Goal: Information Seeking & Learning: Learn about a topic

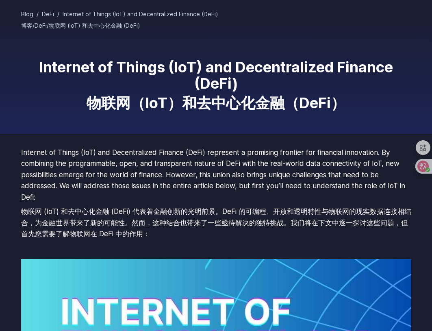
scroll to position [41, 0]
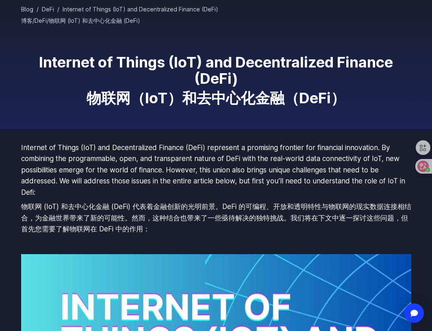
click at [238, 210] on font "物联网 (IoT) 和去中心化金融 (DeFi) 代表着金融创新的光明前景。DeFi 的可编程、开放和透明特性与物联网的现实数据连接相结合，为金融世界带来了新…" at bounding box center [216, 217] width 390 height 33
click at [238, 193] on p "Internet of Things (IoT) and Decentralized Finance (DeFi) represent a promising…" at bounding box center [216, 190] width 390 height 96
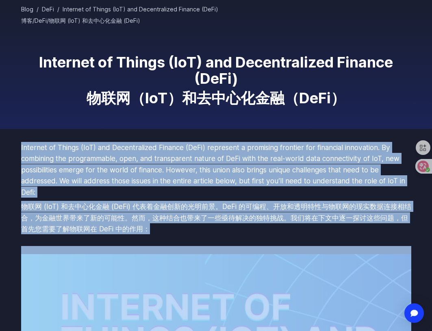
drag, startPoint x: 238, startPoint y: 193, endPoint x: 238, endPoint y: 214, distance: 20.7
click at [238, 214] on p "Internet of Things (IoT) and Decentralized Finance (DeFi) represent a promising…" at bounding box center [216, 190] width 390 height 96
click at [238, 214] on font "物联网 (IoT) 和去中心化金融 (DeFi) 代表着金融创新的光明前景。DeFi 的可编程、开放和透明特性与物联网的现实数据连接相结合，为金融世界带来了新…" at bounding box center [216, 217] width 390 height 31
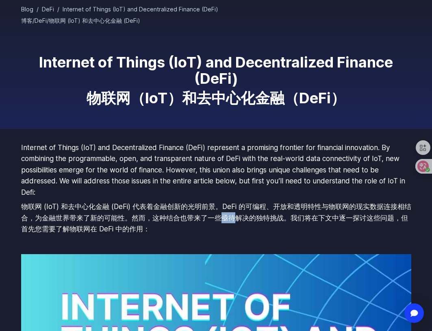
click at [238, 214] on font "物联网 (IoT) 和去中心化金融 (DeFi) 代表着金融创新的光明前景。DeFi 的可编程、开放和透明特性与物联网的现实数据连接相结合，为金融世界带来了新…" at bounding box center [216, 217] width 390 height 31
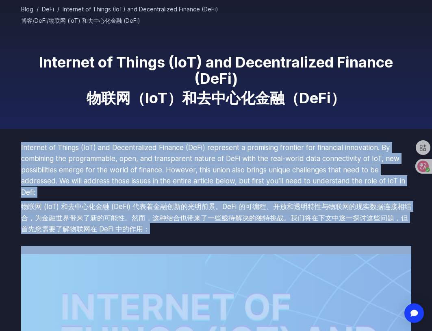
drag, startPoint x: 238, startPoint y: 214, endPoint x: 241, endPoint y: 190, distance: 24.5
click at [241, 191] on p "Internet of Things (IoT) and Decentralized Finance (DeFi) represent a promising…" at bounding box center [216, 190] width 390 height 96
click at [241, 189] on p "Internet of Things (IoT) and Decentralized Finance (DeFi) represent a promising…" at bounding box center [216, 190] width 390 height 96
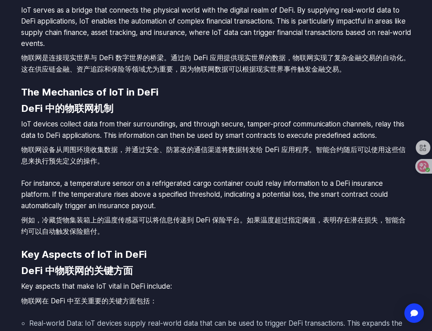
scroll to position [1747, 0]
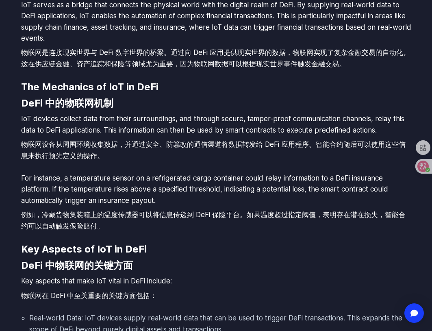
click at [257, 155] on font "物联网设备从周围环境收集数据，并通过安全、防篡改的通信渠道将数据转发给 DeFi 应用程序。智能合约随后可以使用这些信息来执行预先定义的操作。" at bounding box center [216, 150] width 390 height 22
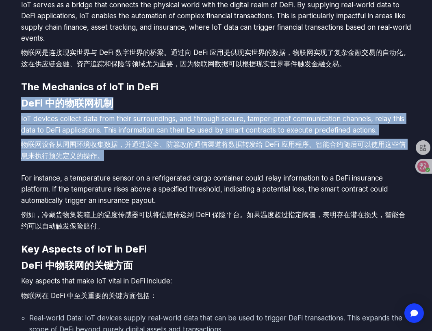
drag, startPoint x: 257, startPoint y: 155, endPoint x: 252, endPoint y: 98, distance: 57.1
click at [252, 98] on div "Internet of Things (IoT) and Decentralized Finance (DeFi) represent a promising…" at bounding box center [216, 42] width 390 height 3215
click at [252, 98] on h3 "The Mechanics of IoT in DeFi DeFi 中的物联网机制" at bounding box center [216, 96] width 390 height 33
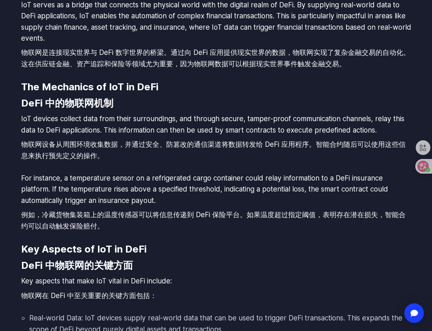
click at [252, 98] on h3 "The Mechanics of IoT in DeFi DeFi 中的物联网机制" at bounding box center [216, 96] width 390 height 33
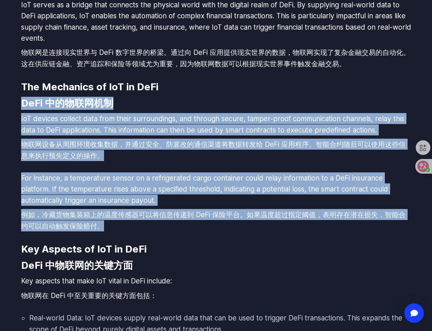
drag, startPoint x: 252, startPoint y: 98, endPoint x: 251, endPoint y: 218, distance: 120.3
click at [251, 218] on div "Internet of Things (IoT) and Decentralized Finance (DeFi) represent a promising…" at bounding box center [216, 42] width 390 height 3215
click at [251, 218] on font "例如，冷藏货物集装箱上的温度传感器可以将信息传递到 DeFi 保险平台。如果温度超过指定阈值，表明存在潜在损失，智能合约可以自动触发保险赔付。" at bounding box center [213, 220] width 384 height 20
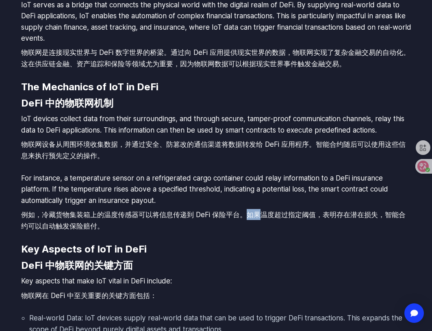
click at [251, 218] on font "例如，冷藏货物集装箱上的温度传感器可以将信息传递到 DeFi 保险平台。如果温度超过指定阈值，表明存在潜在损失，智能合约可以自动触发保险赔付。" at bounding box center [213, 220] width 384 height 20
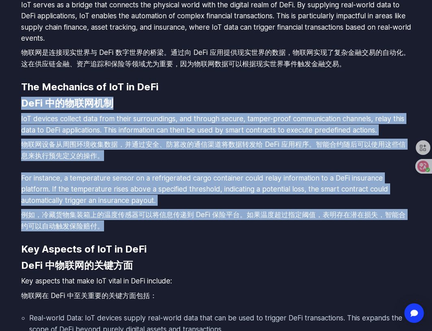
drag, startPoint x: 251, startPoint y: 218, endPoint x: 251, endPoint y: 95, distance: 123.5
click at [251, 95] on div "Internet of Things (IoT) and Decentralized Finance (DeFi) represent a promising…" at bounding box center [216, 42] width 390 height 3215
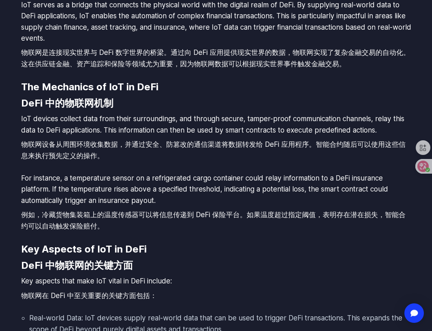
click at [251, 93] on h3 "The Mechanics of IoT in DeFi DeFi 中的物联网机制" at bounding box center [216, 96] width 390 height 33
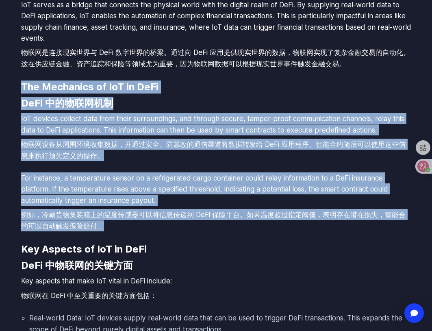
drag, startPoint x: 251, startPoint y: 93, endPoint x: 251, endPoint y: 242, distance: 148.7
click at [251, 242] on div "Internet of Things (IoT) and Decentralized Finance (DeFi) represent a promising…" at bounding box center [216, 42] width 390 height 3215
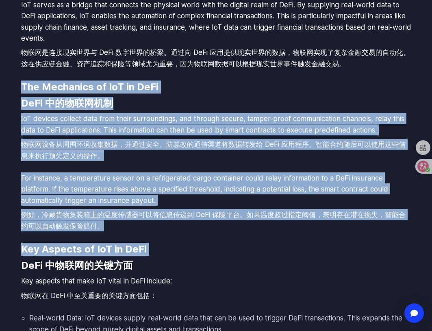
click at [251, 242] on div "Internet of Things (IoT) and Decentralized Finance (DeFi) represent a promising…" at bounding box center [216, 42] width 390 height 3215
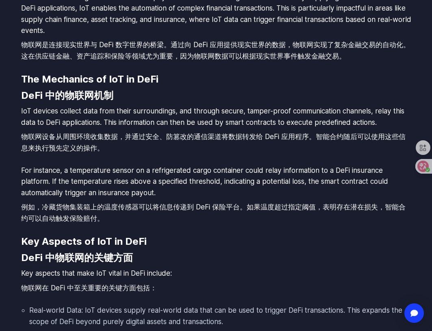
scroll to position [1788, 0]
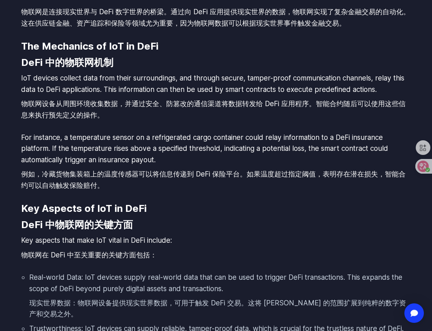
click at [247, 191] on font "例如，冷藏货物集装箱上的温度传感器可以将信息传递到 DeFi 保险平台。如果温度超过指定阈值，表明存在潜在损失，智能合约可以自动触发保险赔付。" at bounding box center [216, 179] width 390 height 22
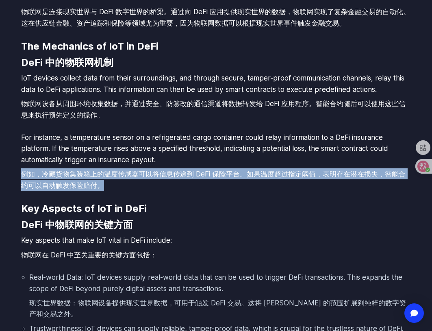
drag, startPoint x: 247, startPoint y: 191, endPoint x: 248, endPoint y: 166, distance: 25.6
click at [248, 166] on p "For instance, a temperature sensor on a refrigerated cargo container could rela…" at bounding box center [216, 163] width 390 height 62
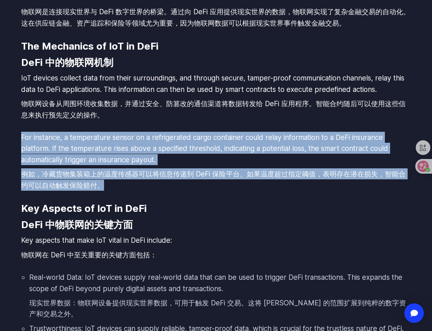
click at [248, 166] on p "For instance, a temperature sensor on a refrigerated cargo container could rela…" at bounding box center [216, 163] width 390 height 62
drag, startPoint x: 248, startPoint y: 166, endPoint x: 248, endPoint y: 180, distance: 14.6
click at [248, 180] on p "For instance, a temperature sensor on a refrigerated cargo container could rela…" at bounding box center [216, 163] width 390 height 62
click at [248, 180] on font "例如，冷藏货物集装箱上的温度传感器可以将信息传递到 DeFi 保险平台。如果温度超过指定阈值，表明存在潜在损失，智能合约可以自动触发保险赔付。" at bounding box center [216, 179] width 390 height 22
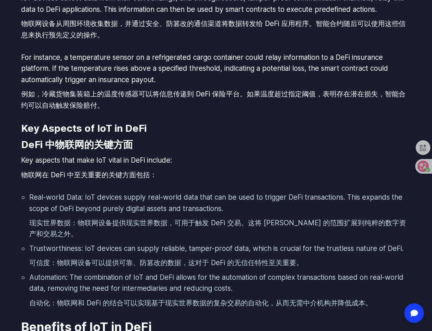
scroll to position [1869, 0]
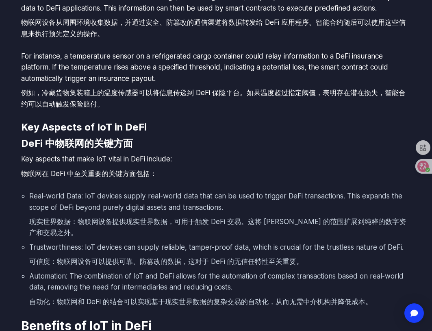
click at [252, 220] on font "现实世界数据：物联网设备提供现实世界数据，可用于触发 DeFi 交易。这将 [PERSON_NAME] 的范围扩展到纯粹的数字资产和交易之外。" at bounding box center [217, 227] width 377 height 20
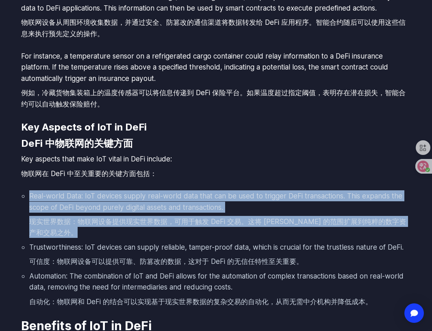
drag, startPoint x: 252, startPoint y: 220, endPoint x: 254, endPoint y: 210, distance: 9.8
click at [254, 210] on li "Real-world Data: IoT devices supply real-world data that can be used to trigger…" at bounding box center [220, 215] width 382 height 51
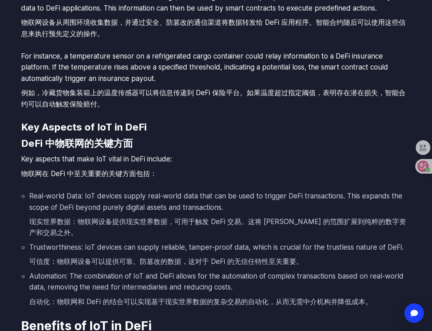
click at [254, 210] on li "Real-world Data: IoT devices supply real-world data that can be used to trigger…" at bounding box center [220, 215] width 382 height 51
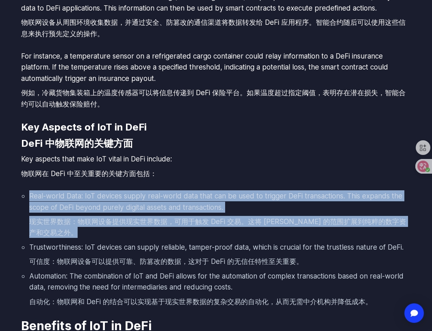
drag, startPoint x: 254, startPoint y: 210, endPoint x: 254, endPoint y: 230, distance: 19.5
click at [254, 230] on li "Real-world Data: IoT devices supply real-world data that can be used to trigger…" at bounding box center [220, 215] width 382 height 51
click at [254, 230] on font "现实世界数据：物联网设备提供现实世界数据，可用于触发 DeFi 交易。这将 [PERSON_NAME] 的范围扩展到纯粹的数字资产和交易之外。" at bounding box center [220, 227] width 382 height 22
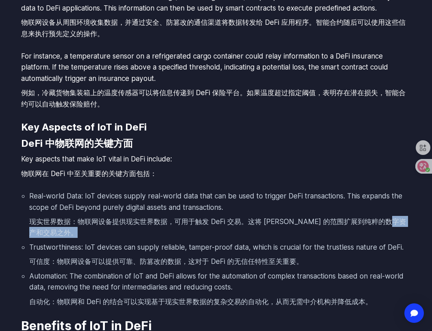
click at [254, 230] on font "现实世界数据：物联网设备提供现实世界数据，可用于触发 DeFi 交易。这将 [PERSON_NAME] 的范围扩展到纯粹的数字资产和交易之外。" at bounding box center [220, 227] width 382 height 22
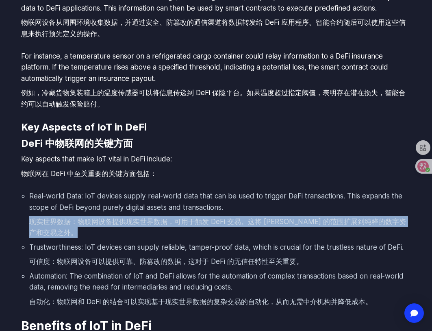
drag, startPoint x: 254, startPoint y: 230, endPoint x: 255, endPoint y: 213, distance: 16.3
click at [255, 213] on li "Real-world Data: IoT devices supply real-world data that can be used to trigger…" at bounding box center [220, 215] width 382 height 51
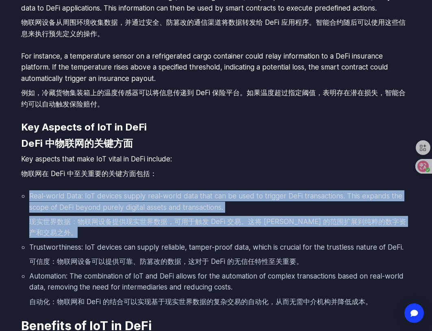
click at [255, 213] on li "Real-world Data: IoT devices supply real-world data that can be used to trigger…" at bounding box center [220, 215] width 382 height 51
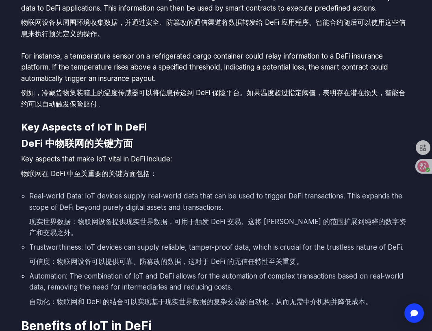
click at [255, 213] on li "Real-world Data: IoT devices supply real-world data that can be used to trigger…" at bounding box center [220, 215] width 382 height 51
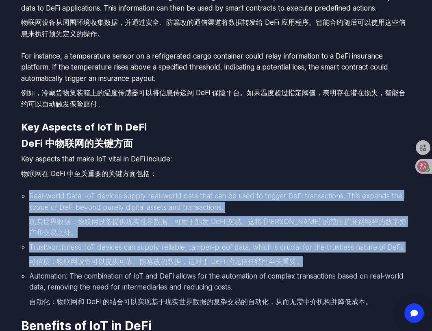
drag, startPoint x: 255, startPoint y: 213, endPoint x: 256, endPoint y: 259, distance: 45.5
click at [256, 259] on ul "Real-world Data: IoT devices supply real-world data that can be used to trigger…" at bounding box center [216, 250] width 390 height 120
click at [256, 259] on font "可信度：物联网设备可以提供可靠、防篡改的数据，这对于 DeFi 的无信任特性至关重要。" at bounding box center [166, 261] width 274 height 9
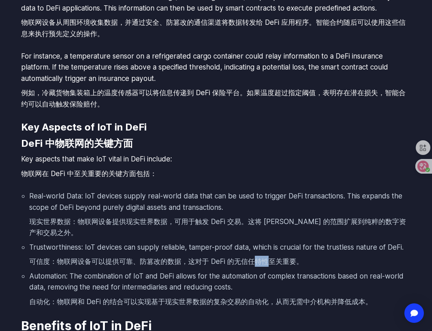
click at [256, 259] on font "可信度：物联网设备可以提供可靠、防篡改的数据，这对于 DeFi 的无信任特性至关重要。" at bounding box center [166, 261] width 274 height 9
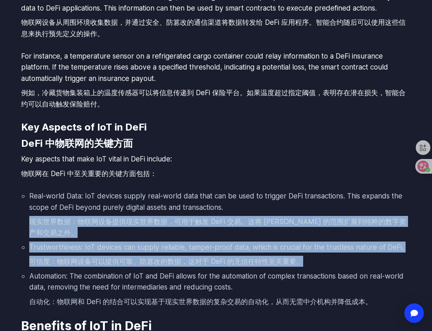
drag, startPoint x: 256, startPoint y: 259, endPoint x: 261, endPoint y: 203, distance: 55.9
click at [260, 206] on ul "Real-world Data: IoT devices supply real-world data that can be used to trigger…" at bounding box center [216, 250] width 390 height 120
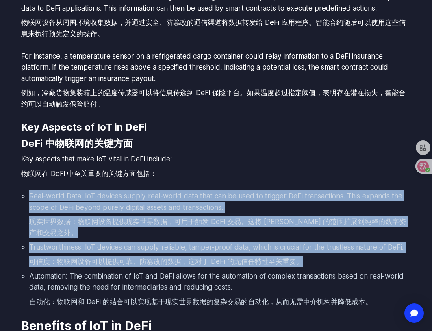
click at [261, 203] on li "Real-world Data: IoT devices supply real-world data that can be used to trigger…" at bounding box center [220, 215] width 382 height 51
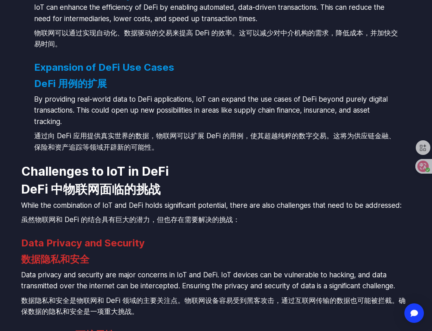
scroll to position [2397, 0]
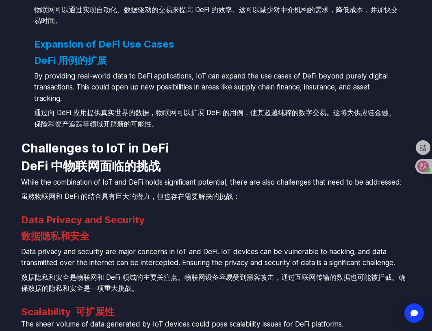
click at [261, 200] on p "While the combination of IoT and DeFi holds significant potential, there are al…" at bounding box center [216, 190] width 390 height 29
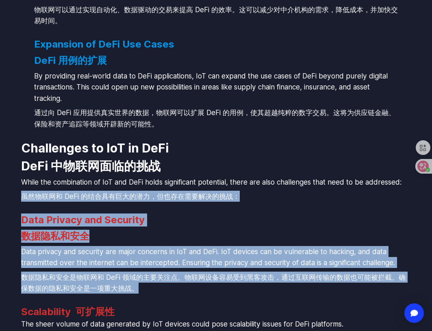
drag, startPoint x: 261, startPoint y: 200, endPoint x: 259, endPoint y: 280, distance: 80.1
click at [259, 280] on font "数据隐私和安全是物联网和 DeFi 领域的主要关注点。物联网设备容易受到黑客攻击，通过互联网传输的数据也可能被拦截。确保数据的隐私和安全是一项重大挑战。" at bounding box center [213, 283] width 384 height 20
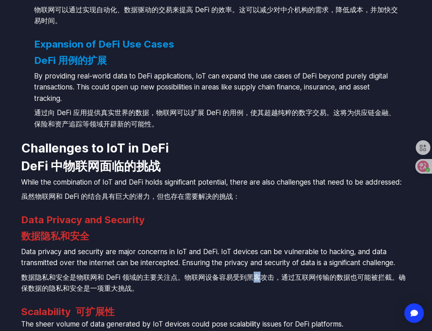
click at [259, 280] on font "数据隐私和安全是物联网和 DeFi 领域的主要关注点。物联网设备容易受到黑客攻击，通过互联网传输的数据也可能被拦截。确保数据的隐私和安全是一项重大挑战。" at bounding box center [213, 283] width 384 height 20
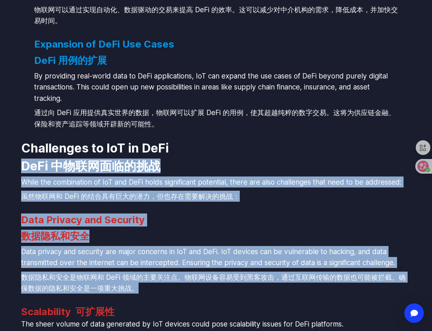
drag, startPoint x: 259, startPoint y: 280, endPoint x: 262, endPoint y: 170, distance: 110.5
click at [262, 170] on h2 "Challenges to IoT in DeFi DeFi 中物联网面临的挑战" at bounding box center [216, 159] width 390 height 36
drag, startPoint x: 262, startPoint y: 170, endPoint x: 261, endPoint y: 273, distance: 103.6
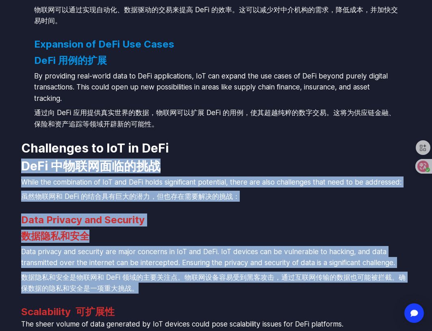
click at [261, 273] on font "数据隐私和安全是物联网和 DeFi 领域的主要关注点。物联网设备容易受到黑客攻击，通过互联网传输的数据也可能被拦截。确保数据的隐私和安全是一项重大挑战。" at bounding box center [216, 282] width 390 height 22
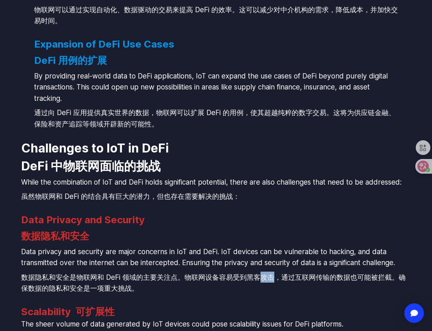
click at [261, 273] on font "数据隐私和安全是物联网和 DeFi 领域的主要关注点。物联网设备容易受到黑客攻击，通过互联网传输的数据也可能被拦截。确保数据的隐私和安全是一项重大挑战。" at bounding box center [216, 282] width 390 height 22
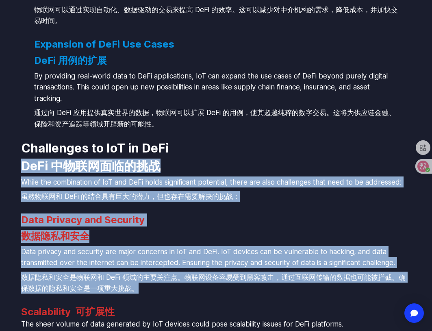
drag, startPoint x: 261, startPoint y: 273, endPoint x: 254, endPoint y: 165, distance: 109.1
click at [255, 164] on h2 "Challenges to IoT in DeFi DeFi 中物联网面临的挑战" at bounding box center [216, 159] width 390 height 36
click at [255, 157] on h2 "Challenges to IoT in DeFi DeFi 中物联网面临的挑战" at bounding box center [216, 159] width 390 height 36
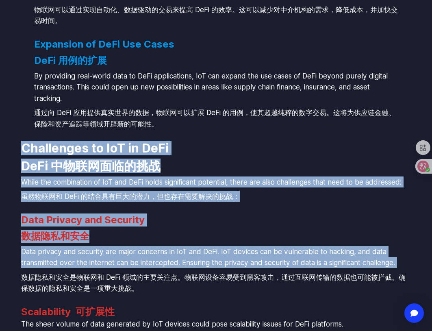
drag, startPoint x: 255, startPoint y: 157, endPoint x: 256, endPoint y: 269, distance: 112.1
click at [256, 269] on p "Data privacy and security are major concerns in IoT and DeFi. IoT devices can b…" at bounding box center [216, 271] width 390 height 51
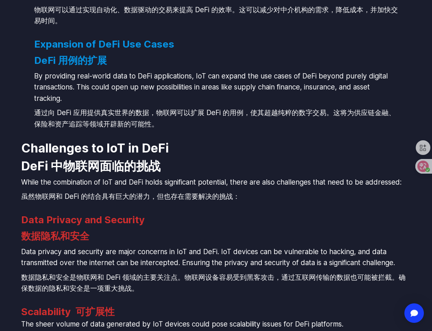
scroll to position [2478, 0]
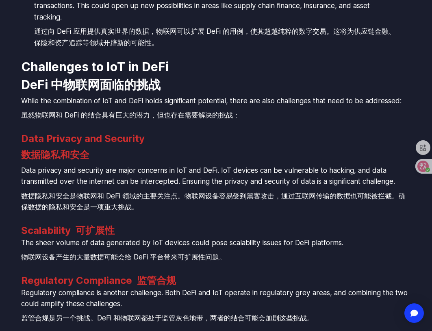
click at [253, 247] on p "The sheer volume of data generated by IoT devices could pose scalability issues…" at bounding box center [216, 251] width 390 height 29
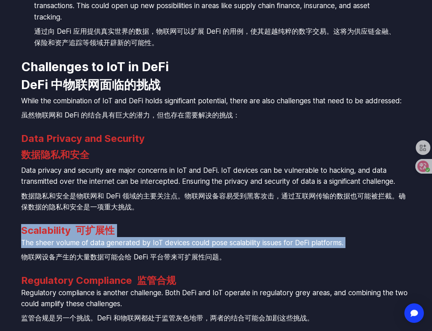
drag, startPoint x: 253, startPoint y: 247, endPoint x: 252, endPoint y: 232, distance: 14.6
click at [252, 232] on h3 "Scalability 可扩展性" at bounding box center [216, 230] width 390 height 13
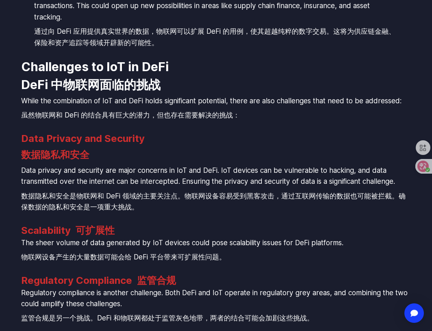
click at [252, 232] on h3 "Scalability 可扩展性" at bounding box center [216, 230] width 390 height 13
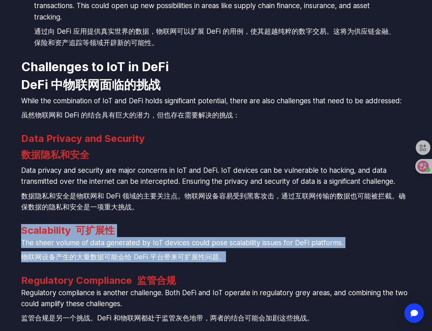
drag, startPoint x: 252, startPoint y: 232, endPoint x: 256, endPoint y: 263, distance: 31.0
click at [256, 263] on p "The sheer volume of data generated by IoT devices could pose scalability issues…" at bounding box center [216, 251] width 390 height 29
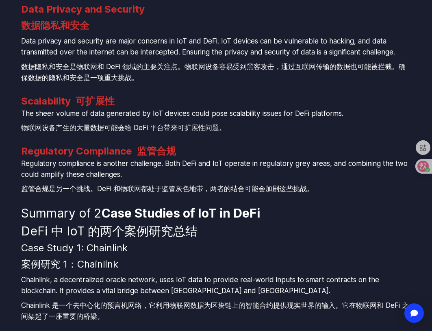
scroll to position [2641, 0]
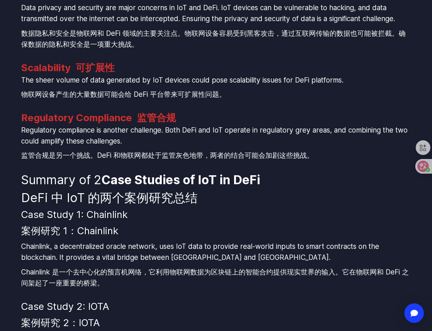
click at [256, 262] on p "Chainlink, a decentralized oracle network, uses IoT data to provide real-world …" at bounding box center [216, 266] width 390 height 51
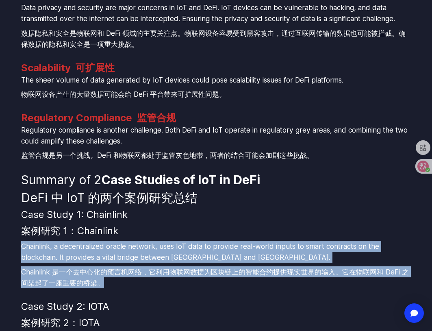
drag, startPoint x: 256, startPoint y: 262, endPoint x: 257, endPoint y: 280, distance: 17.1
click at [257, 280] on p "Chainlink, a decentralized oracle network, uses IoT data to provide real-world …" at bounding box center [216, 266] width 390 height 51
click at [257, 280] on font "Chainlink 是一个去中心化的预言机网络，它利用物联网数据为区块链上的智能合约提供现实世界的输入。它在物联网和 DeFi 之间架起了一座重要的桥梁。" at bounding box center [216, 277] width 390 height 22
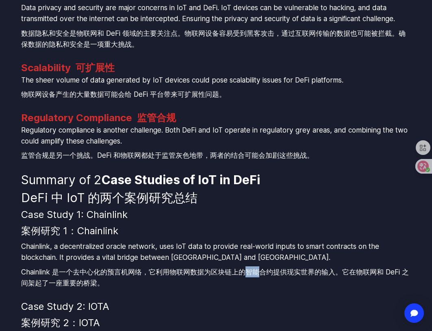
click at [257, 280] on font "Chainlink 是一个去中心化的预言机网络，它利用物联网数据为区块链上的智能合约提供现实世界的输入。它在物联网和 DeFi 之间架起了一座重要的桥梁。" at bounding box center [216, 277] width 390 height 22
drag, startPoint x: 257, startPoint y: 280, endPoint x: 262, endPoint y: 219, distance: 60.7
click at [263, 214] on h3 "Case Study 1: Chainlink 案例研究 1：Chainlink" at bounding box center [216, 224] width 390 height 33
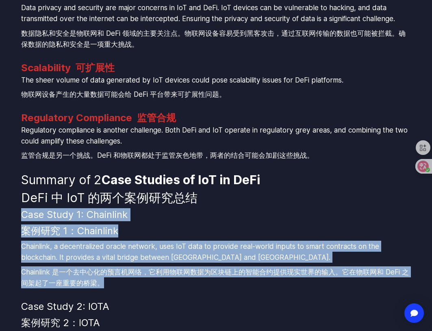
drag, startPoint x: 263, startPoint y: 214, endPoint x: 259, endPoint y: 280, distance: 66.3
click at [259, 280] on font "Chainlink 是一个去中心化的预言机网络，它利用物联网数据为区块链上的智能合约提供现实世界的输入。它在物联网和 DeFi 之间架起了一座重要的桥梁。" at bounding box center [216, 277] width 390 height 22
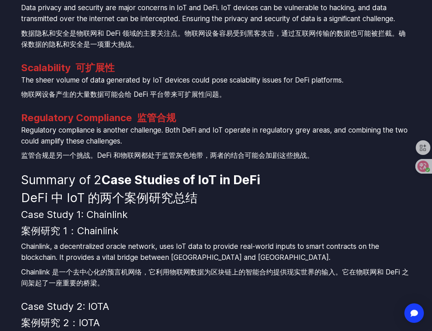
click at [259, 280] on font "Chainlink 是一个去中心化的预言机网络，它利用物联网数据为区块链上的智能合约提供现实世界的输入。它在物联网和 DeFi 之间架起了一座重要的桥梁。" at bounding box center [216, 277] width 390 height 22
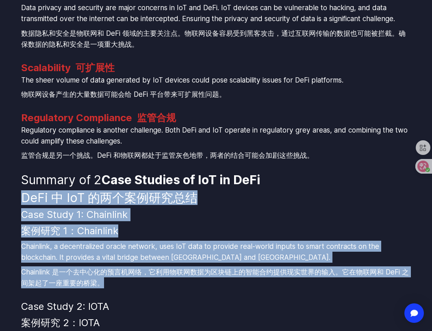
drag, startPoint x: 259, startPoint y: 280, endPoint x: 261, endPoint y: 197, distance: 82.5
click at [261, 197] on h2 "Summary of 2 Case Studies of IoT in DeFi DeFi 中 IoT 的两个案例研究总结" at bounding box center [216, 190] width 390 height 36
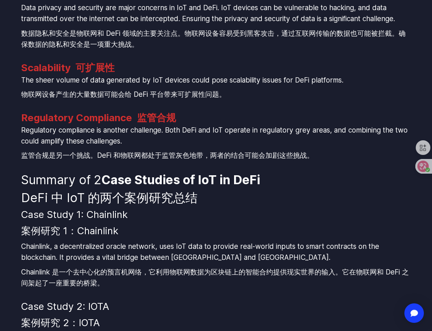
click at [261, 197] on h2 "Summary of 2 Case Studies of IoT in DeFi DeFi 中 IoT 的两个案例研究总结" at bounding box center [216, 190] width 390 height 36
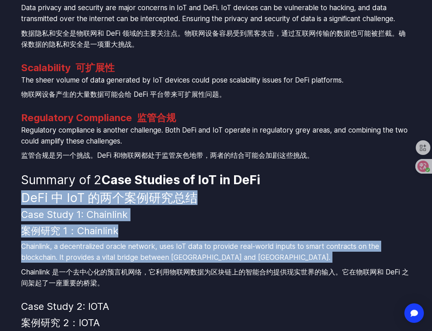
drag, startPoint x: 261, startPoint y: 197, endPoint x: 251, endPoint y: 276, distance: 79.4
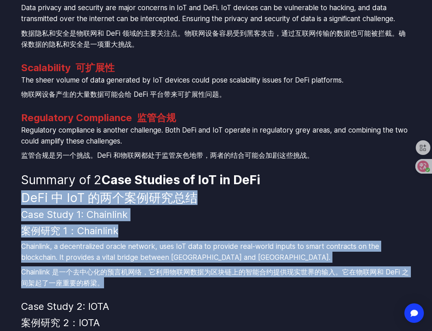
click at [251, 276] on font "Chainlink 是一个去中心化的预言机网络，它利用物联网数据为区块链上的智能合约提供现实世界的输入。它在物联网和 DeFi 之间架起了一座重要的桥梁。" at bounding box center [215, 277] width 388 height 20
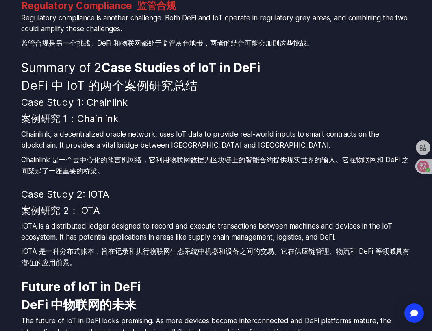
scroll to position [2763, 0]
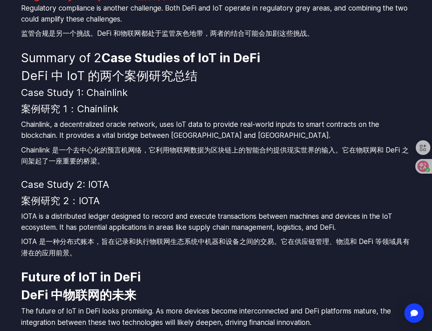
click at [246, 233] on p "IOTA is a distributed ledger designed to record and execute transactions betwee…" at bounding box center [216, 235] width 390 height 51
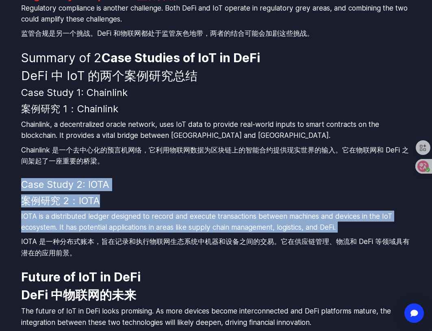
drag, startPoint x: 246, startPoint y: 233, endPoint x: 249, endPoint y: 190, distance: 43.2
click at [249, 190] on h3 "Case Study 2: IOTA 案例研究 2：IOTA" at bounding box center [216, 194] width 390 height 33
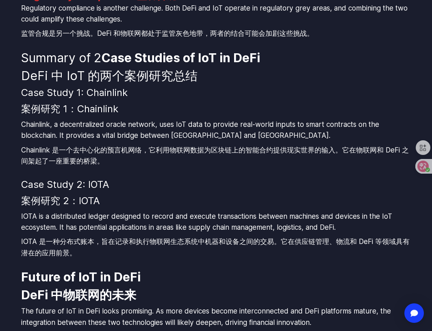
click at [249, 190] on h3 "Case Study 2: IOTA 案例研究 2：IOTA" at bounding box center [216, 194] width 390 height 33
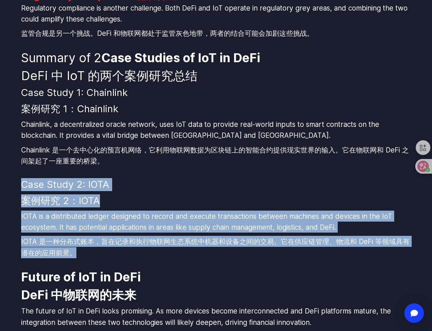
drag, startPoint x: 249, startPoint y: 190, endPoint x: 250, endPoint y: 252, distance: 61.8
click at [250, 252] on font "IOTA 是一种分布式账本，旨在记录和执行物联网生态系统中机器和设备之间的交易。它在供应链管理、物流和 DeFi 等领域具有潜在的应用前景。" at bounding box center [216, 247] width 390 height 22
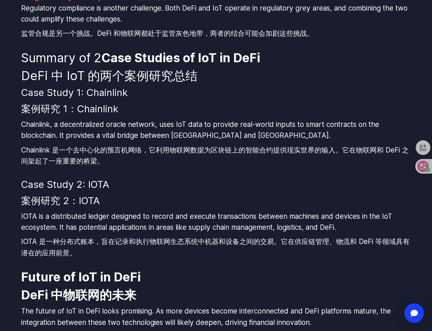
click at [250, 252] on font "IOTA 是一种分布式账本，旨在记录和执行物联网生态系统中机器和设备之间的交易。它在供应链管理、物流和 DeFi 等领域具有潜在的应用前景。" at bounding box center [216, 247] width 390 height 22
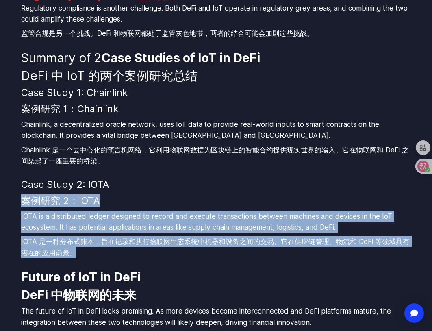
drag, startPoint x: 250, startPoint y: 252, endPoint x: 251, endPoint y: 188, distance: 63.8
click at [251, 188] on h3 "Case Study 2: IOTA 案例研究 2：IOTA" at bounding box center [216, 194] width 390 height 33
drag, startPoint x: 251, startPoint y: 188, endPoint x: 251, endPoint y: 255, distance: 67.0
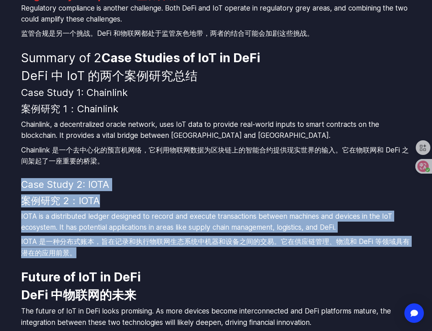
click at [251, 255] on font "IOTA 是一种分布式账本，旨在记录和执行物联网生态系统中机器和设备之间的交易。它在供应链管理、物流和 DeFi 等领域具有潜在的应用前景。" at bounding box center [216, 247] width 390 height 22
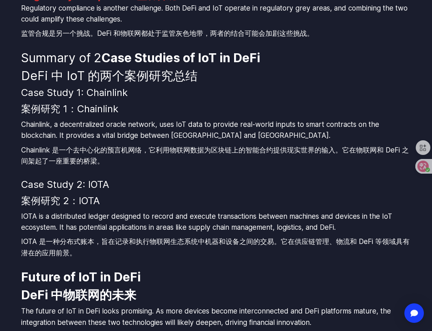
click at [250, 256] on font "IOTA 是一种分布式账本，旨在记录和执行物联网生态系统中机器和设备之间的交易。它在供应链管理、物流和 DeFi 等领域具有潜在的应用前景。" at bounding box center [216, 247] width 390 height 22
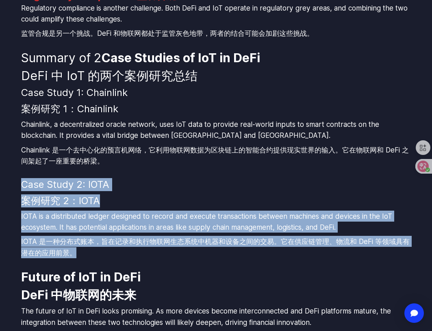
drag, startPoint x: 250, startPoint y: 256, endPoint x: 250, endPoint y: 187, distance: 68.3
click at [250, 187] on h3 "Case Study 2: IOTA 案例研究 2：IOTA" at bounding box center [216, 194] width 390 height 33
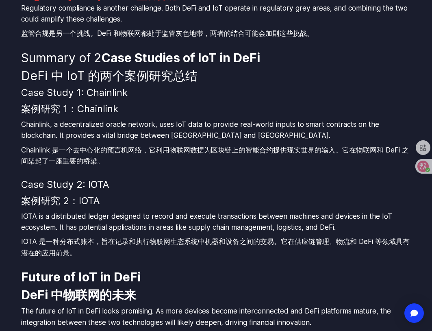
click at [250, 187] on h3 "Case Study 2: IOTA 案例研究 2：IOTA" at bounding box center [216, 194] width 390 height 33
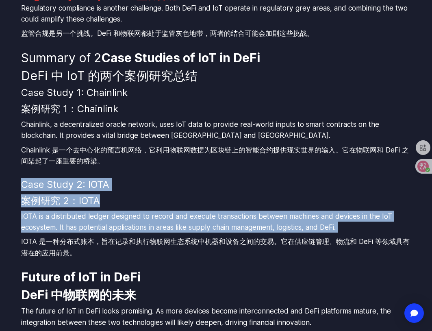
drag
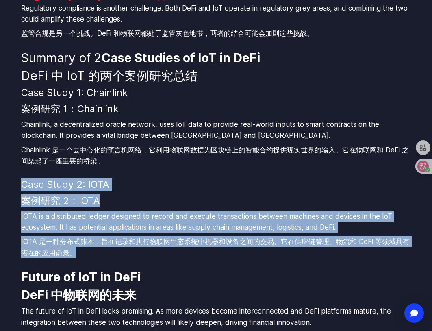
click at [243, 247] on font "IOTA 是一种分布式账本，旨在记录和执行物联网生态系统中机器和设备之间的交易。它在供应链管理、物流和 DeFi 等领域具有潜在的应用前景。" at bounding box center [215, 247] width 388 height 20
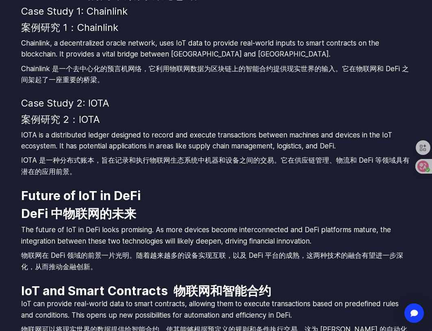
scroll to position [2884, 0]
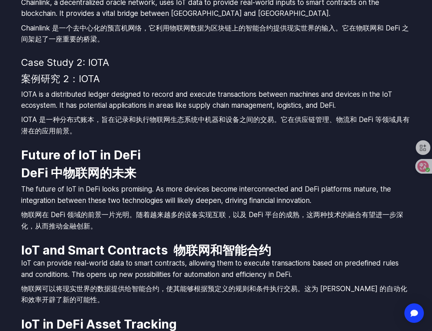
click at [245, 222] on font "物联网在 DeFi 领域的前景一片光明。随着越来越多的设备实现互联，以及 DeFi 平台的成熟，这两种技术的融合有望进一步深化，从而推动金融创新。" at bounding box center [216, 220] width 390 height 22
click at [238, 292] on font "物联网可以将现实世界的数据提供给智能合约，使其能够根据预定义的规则和条件执行交易。这为 [PERSON_NAME] 的自动化和效率开辟了新的可能性。" at bounding box center [214, 294] width 386 height 20
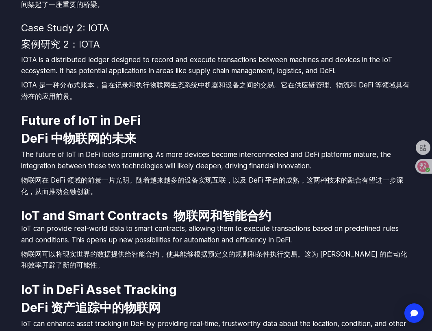
scroll to position [2966, 0]
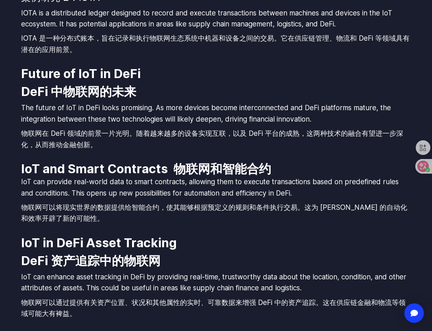
click at [231, 211] on font "物联网可以将现实世界的数据提供给智能合约，使其能够根据预定义的规则和条件执行交易。这为 [PERSON_NAME] 的自动化和效率开辟了新的可能性。" at bounding box center [214, 213] width 386 height 20
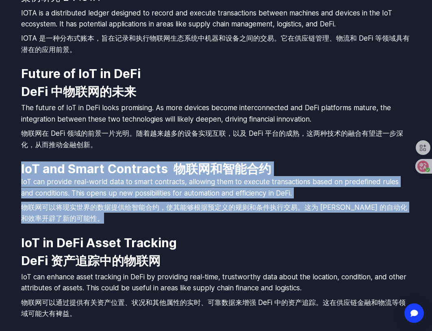
click at [248, 210] on font "物联网可以将现实世界的数据提供给智能合约，使其能够根据预定义的规则和条件执行交易。这为 [PERSON_NAME] 的自动化和效率开辟了新的可能性。" at bounding box center [214, 213] width 386 height 20
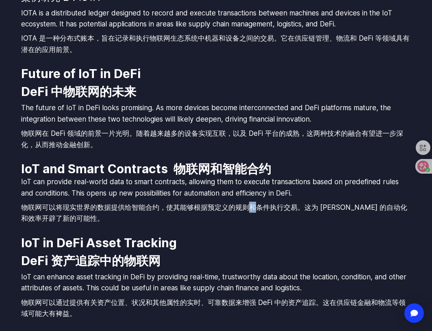
click at [248, 210] on font "物联网可以将现实世界的数据提供给智能合约，使其能够根据预定义的规则和条件执行交易。这为 [PERSON_NAME] 的自动化和效率开辟了新的可能性。" at bounding box center [214, 213] width 386 height 20
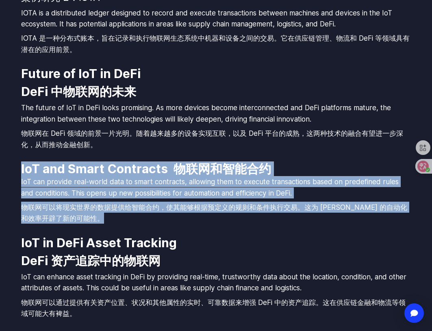
click at [254, 168] on font "物联网和智能合约" at bounding box center [222, 168] width 98 height 15
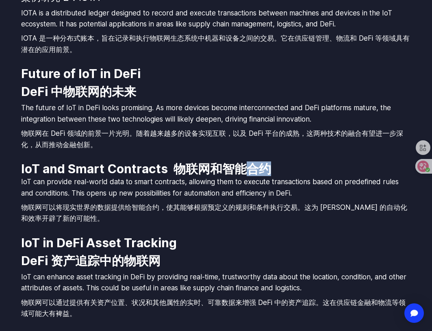
click at [254, 168] on font "物联网和智能合约" at bounding box center [222, 168] width 98 height 15
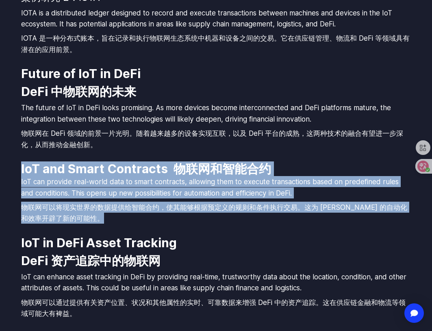
click at [253, 215] on font "物联网可以将现实世界的数据提供给智能合约，使其能够根据预定义的规则和条件执行交易。这为 [PERSON_NAME] 的自动化和效率开辟了新的可能性。" at bounding box center [216, 213] width 390 height 22
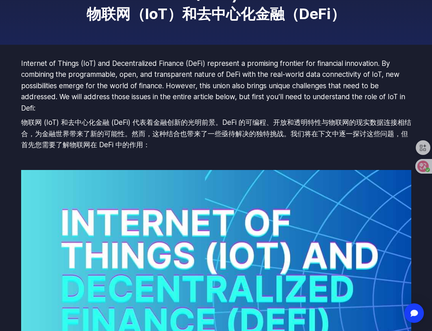
scroll to position [0, 0]
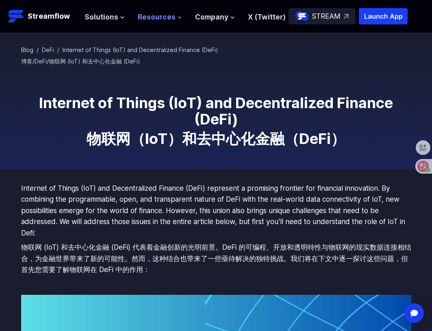
click at [156, 14] on span "Resources" at bounding box center [157, 16] width 38 height 11
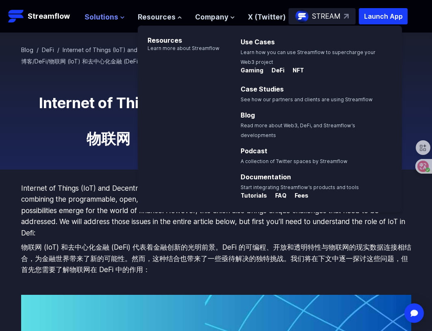
click at [100, 15] on span "Solutions" at bounding box center [102, 16] width 34 height 11
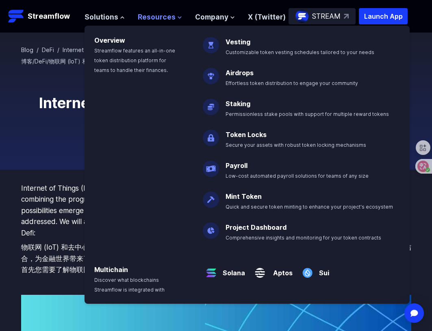
click at [164, 15] on span "Resources" at bounding box center [157, 16] width 38 height 11
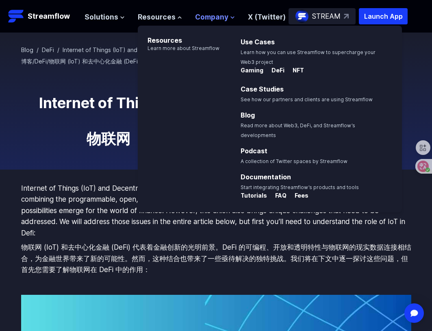
click at [195, 12] on span "Company" at bounding box center [211, 16] width 33 height 11
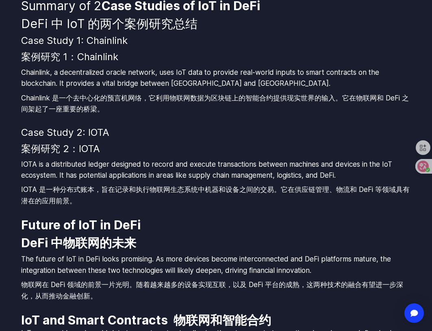
scroll to position [2844, 0]
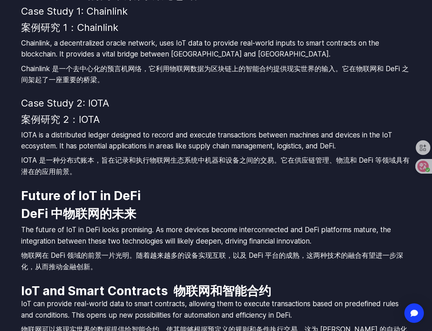
click at [130, 172] on font "IOTA 是一种分布式账本，旨在记录和执行物联网生态系统中机器和设备之间的交易。它在供应链管理、物流和 DeFi 等领域具有潜在的应用前景。" at bounding box center [216, 165] width 390 height 22
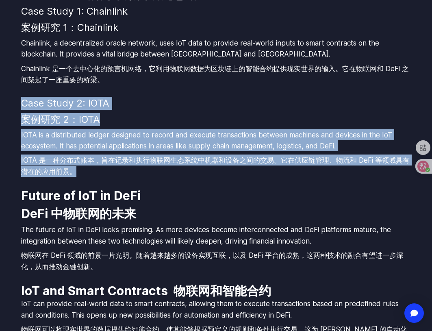
drag, startPoint x: 130, startPoint y: 172, endPoint x: 150, endPoint y: 106, distance: 69.1
click at [150, 106] on h3 "Case Study 2: IOTA 案例研究 2：IOTA" at bounding box center [216, 113] width 390 height 33
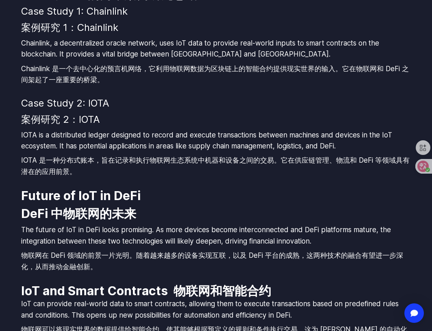
click at [150, 106] on h3 "Case Study 2: IOTA 案例研究 2：IOTA" at bounding box center [216, 113] width 390 height 33
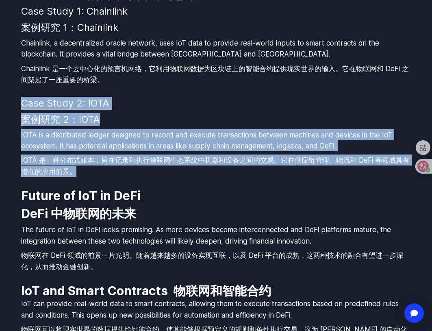
drag, startPoint x: 150, startPoint y: 106, endPoint x: 145, endPoint y: 166, distance: 60.4
click at [145, 166] on font "IOTA 是一种分布式账本，旨在记录和执行物联网生态系统中机器和设备之间的交易。它在供应链管理、物流和 DeFi 等领域具有潜在的应用前景。" at bounding box center [215, 166] width 388 height 20
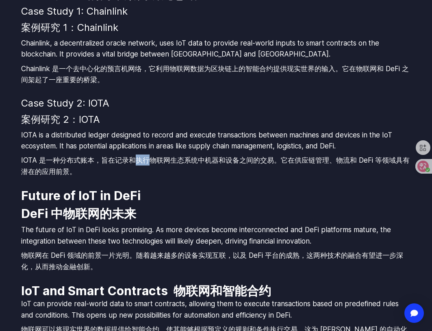
click at [145, 166] on font "IOTA 是一种分布式账本，旨在记录和执行物联网生态系统中机器和设备之间的交易。它在供应链管理、物流和 DeFi 等领域具有潜在的应用前景。" at bounding box center [215, 166] width 388 height 20
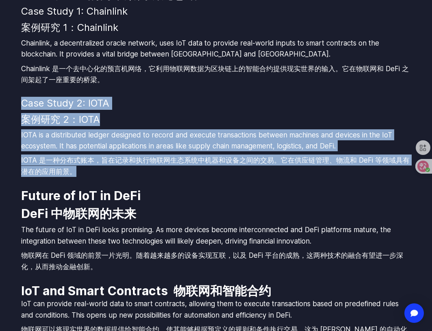
drag, startPoint x: 145, startPoint y: 166, endPoint x: 154, endPoint y: 100, distance: 67.2
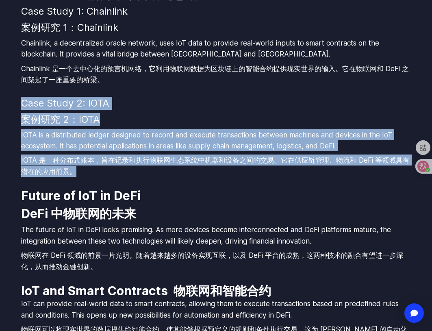
drag, startPoint x: 154, startPoint y: 99, endPoint x: 146, endPoint y: 174, distance: 75.6
click at [146, 174] on font "IOTA 是一种分布式账本，旨在记录和执行物联网生态系统中机器和设备之间的交易。它在供应链管理、物流和 DeFi 等领域具有潜在的应用前景。" at bounding box center [216, 165] width 390 height 22
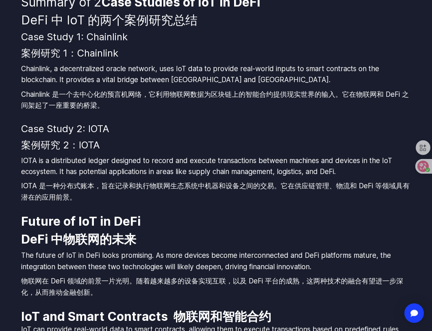
scroll to position [2803, 0]
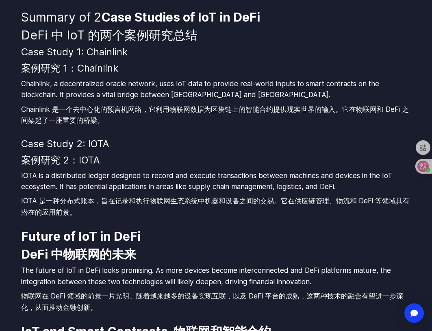
click at [144, 153] on h3 "Case Study 2: IOTA 案例研究 2：IOTA" at bounding box center [216, 153] width 390 height 33
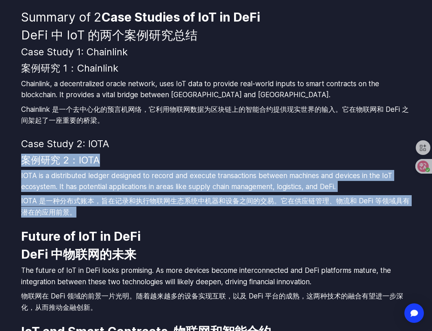
drag, startPoint x: 144, startPoint y: 153, endPoint x: 140, endPoint y: 212, distance: 59.0
click at [140, 212] on font "IOTA 是一种分布式账本，旨在记录和执行物联网生态系统中机器和设备之间的交易。它在供应链管理、物流和 DeFi 等领域具有潜在的应用前景。" at bounding box center [216, 206] width 390 height 22
